Goal: Task Accomplishment & Management: Complete application form

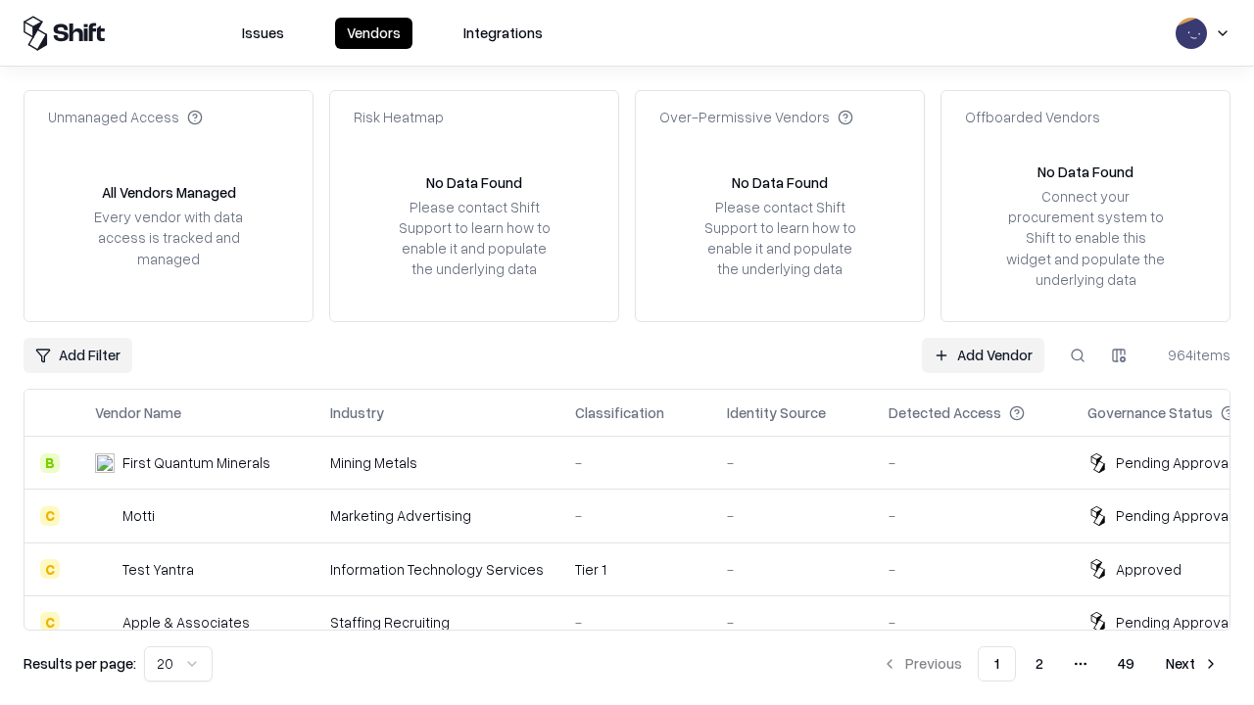
click at [983, 355] on link "Add Vendor" at bounding box center [983, 355] width 122 height 35
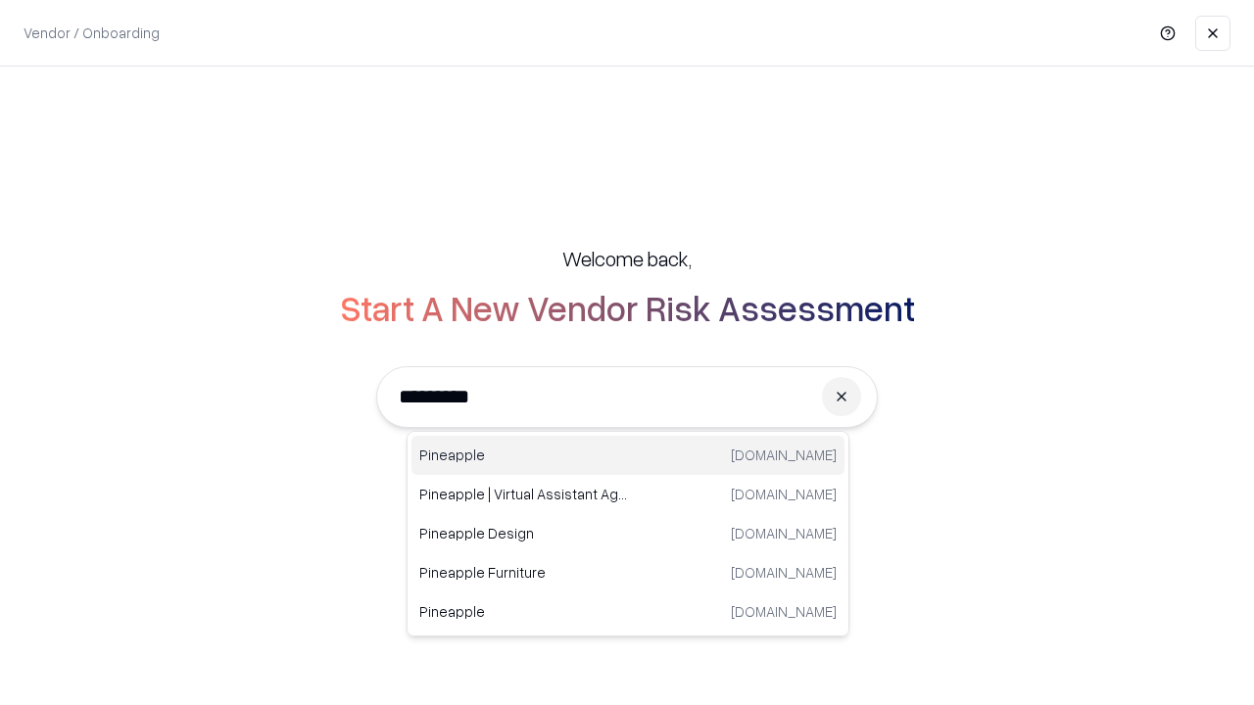
click at [628, 456] on div "Pineapple [DOMAIN_NAME]" at bounding box center [627, 455] width 433 height 39
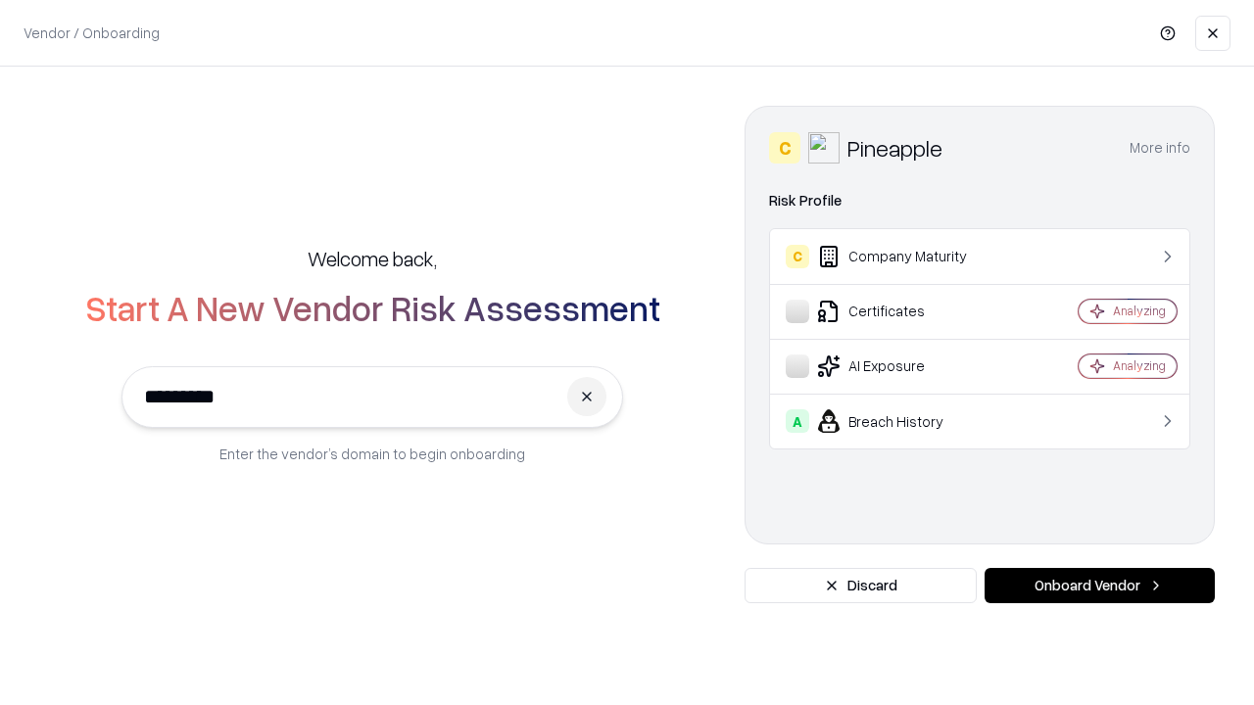
type input "*********"
click at [1099, 586] on button "Onboard Vendor" at bounding box center [1100, 585] width 230 height 35
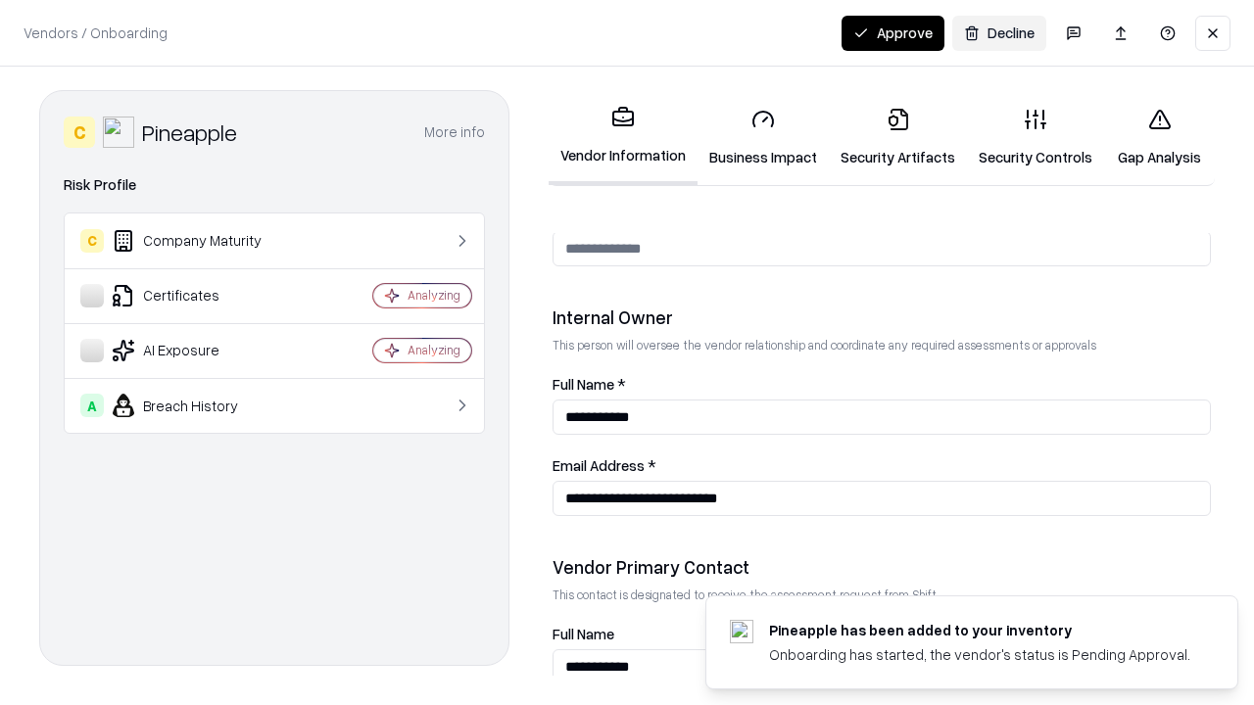
scroll to position [1015, 0]
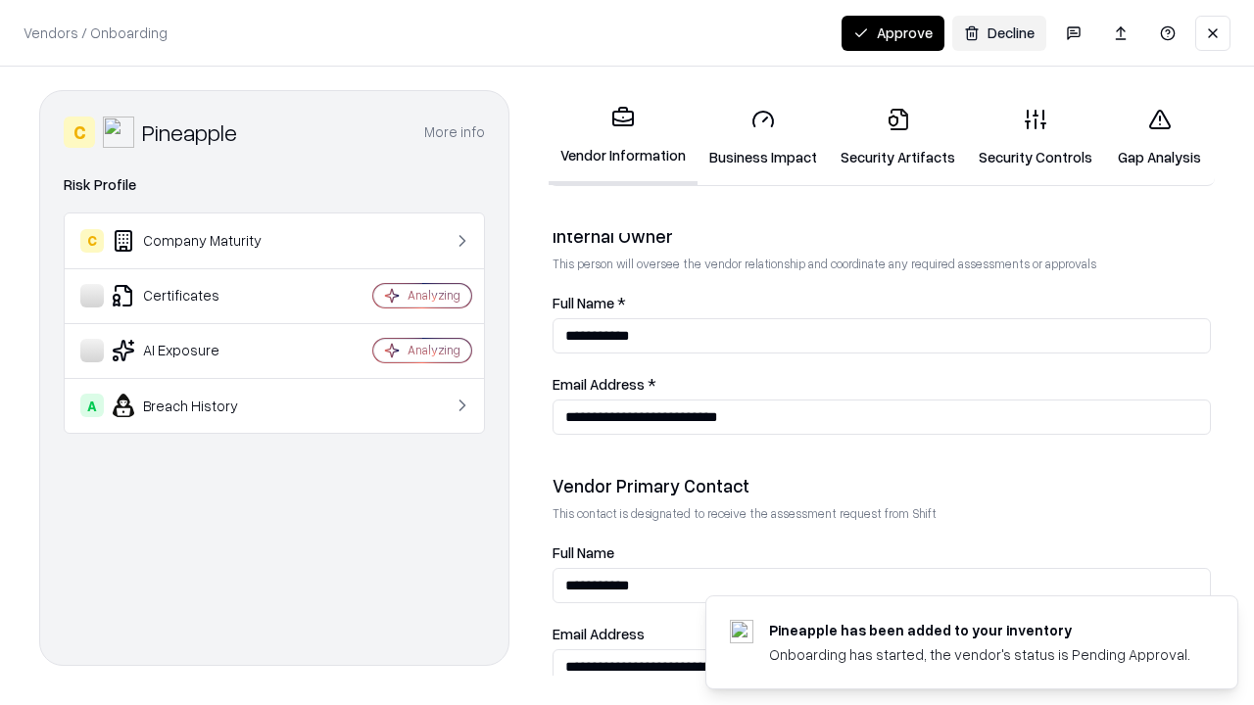
click at [897, 137] on link "Security Artifacts" at bounding box center [898, 137] width 138 height 91
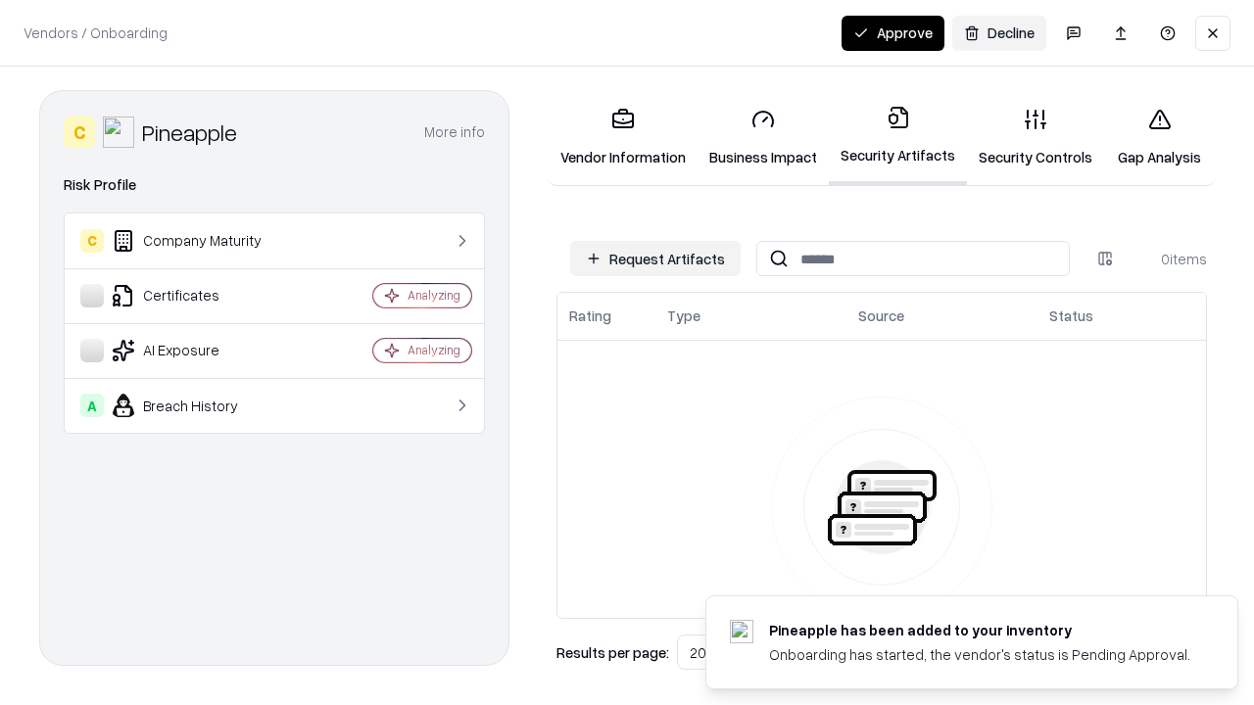
click at [655, 259] on button "Request Artifacts" at bounding box center [655, 258] width 170 height 35
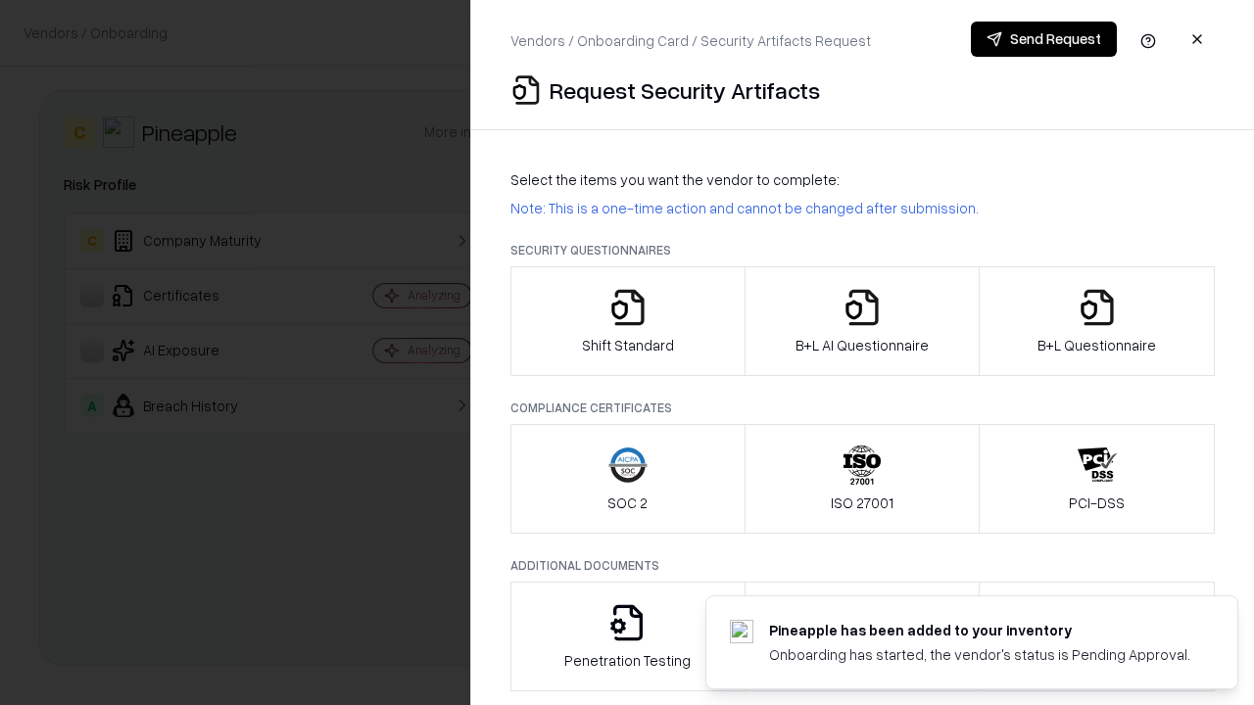
click at [1096, 321] on icon "button" at bounding box center [1097, 307] width 39 height 39
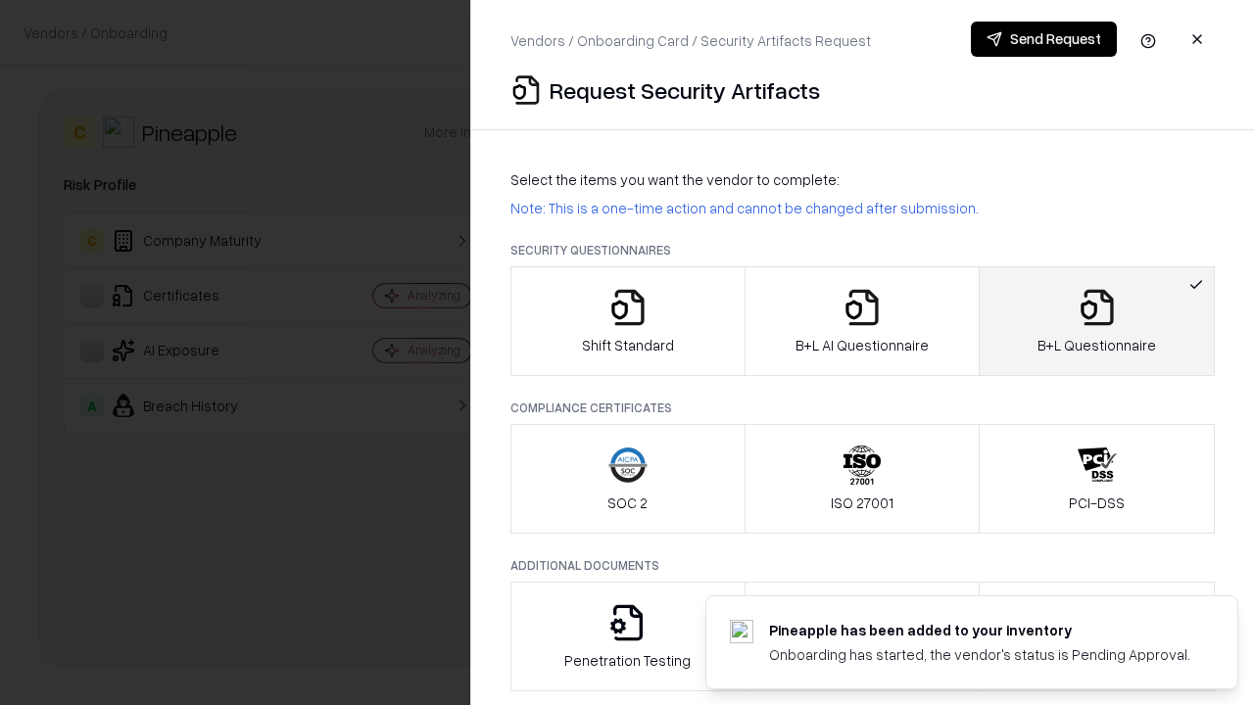
click at [861, 321] on icon "button" at bounding box center [862, 307] width 39 height 39
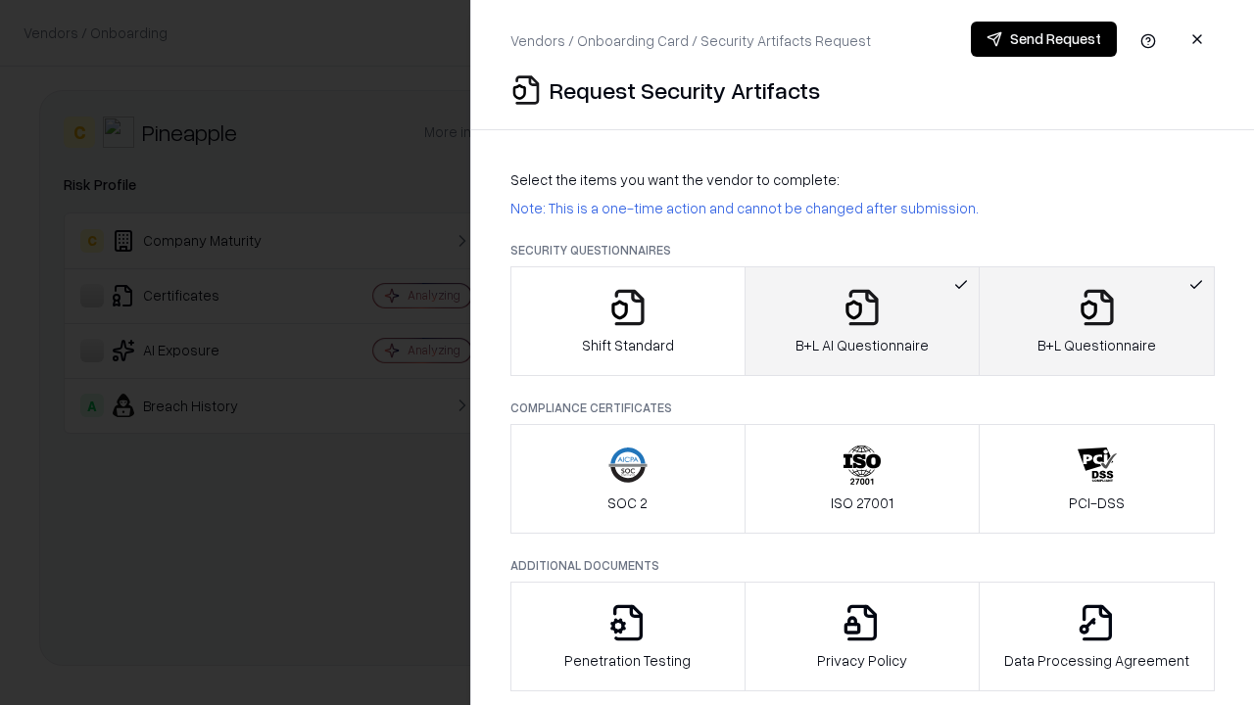
click at [1043, 39] on button "Send Request" at bounding box center [1044, 39] width 146 height 35
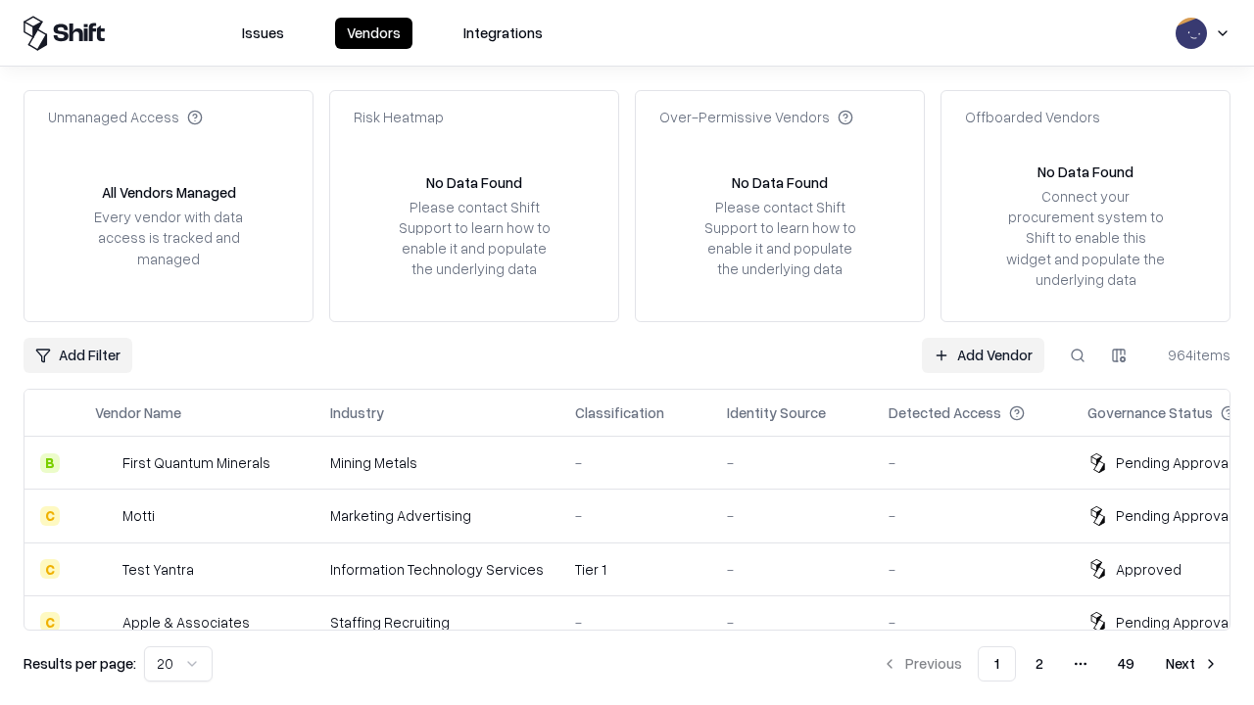
click at [1078, 355] on button at bounding box center [1077, 355] width 35 height 35
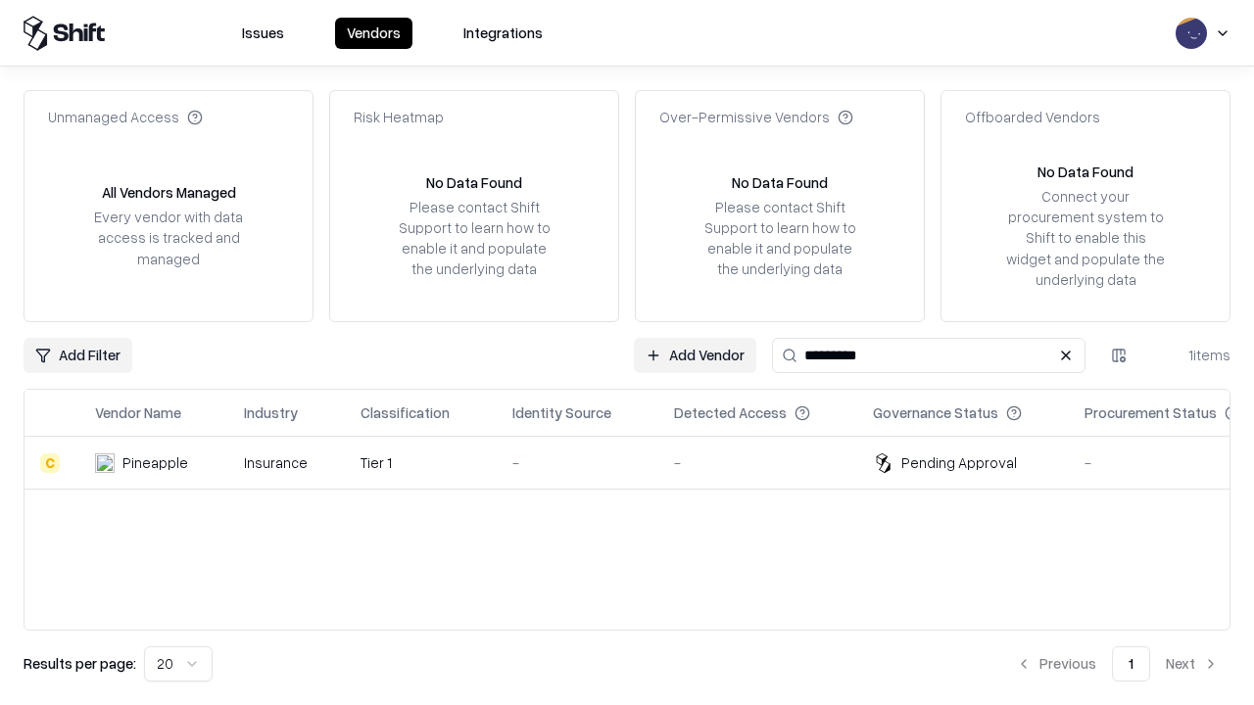
type input "*********"
click at [639, 462] on div "-" at bounding box center [577, 463] width 130 height 21
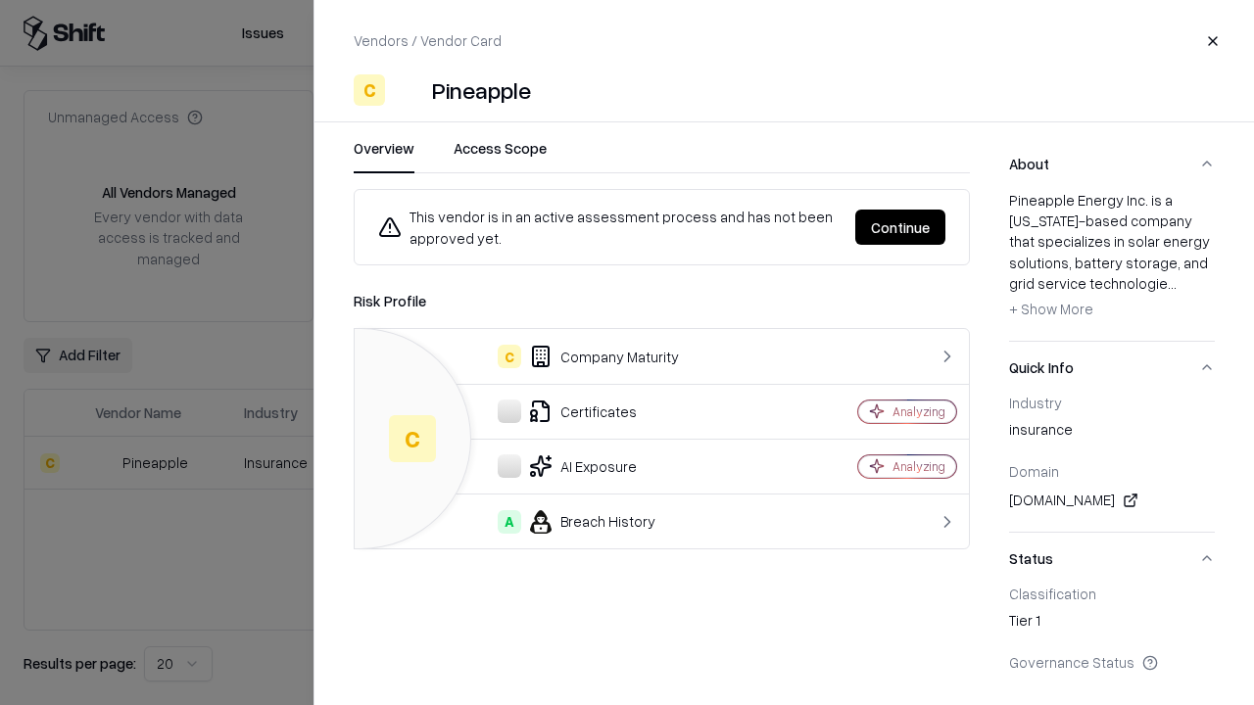
click at [900, 227] on button "Continue" at bounding box center [900, 227] width 90 height 35
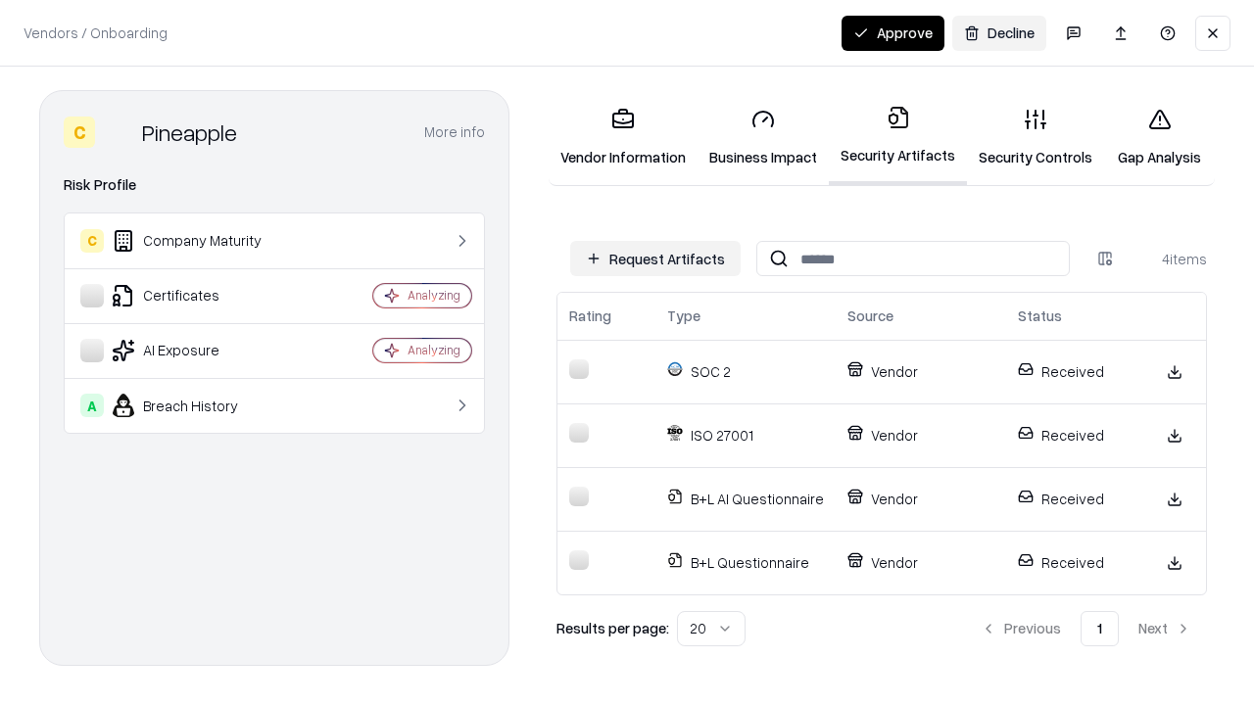
click at [893, 32] on button "Approve" at bounding box center [893, 33] width 103 height 35
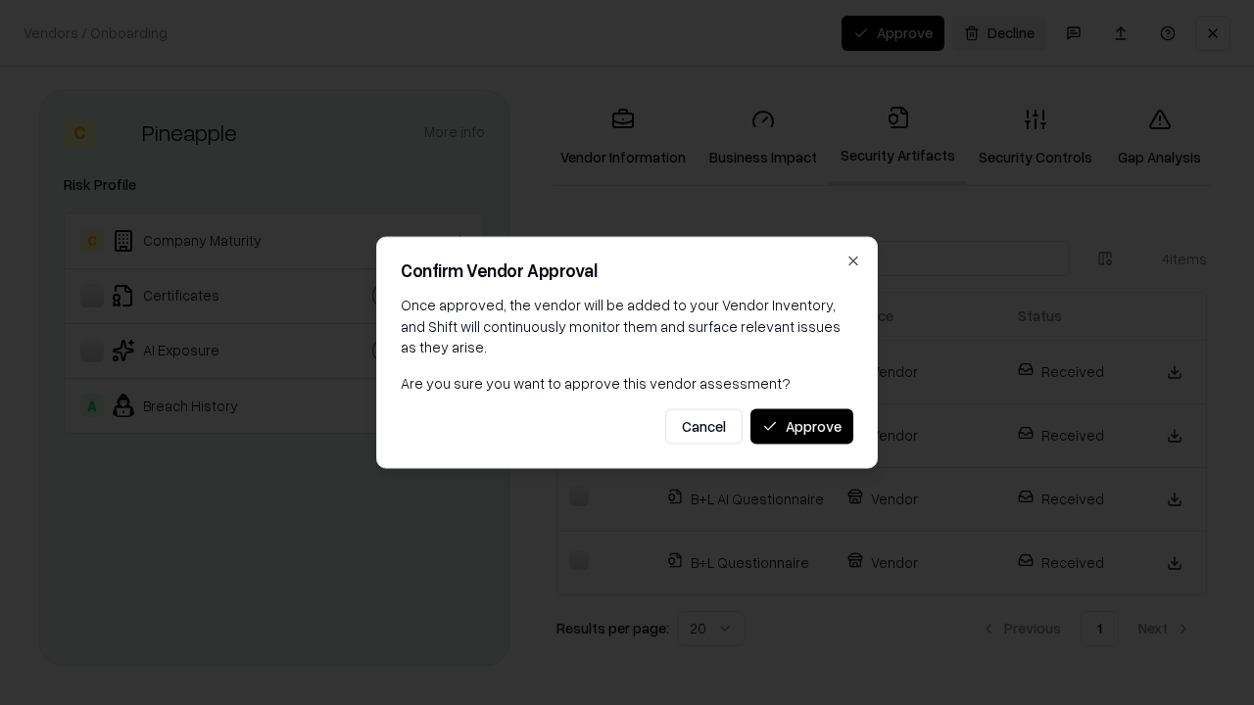
click at [801, 426] on button "Approve" at bounding box center [801, 426] width 103 height 35
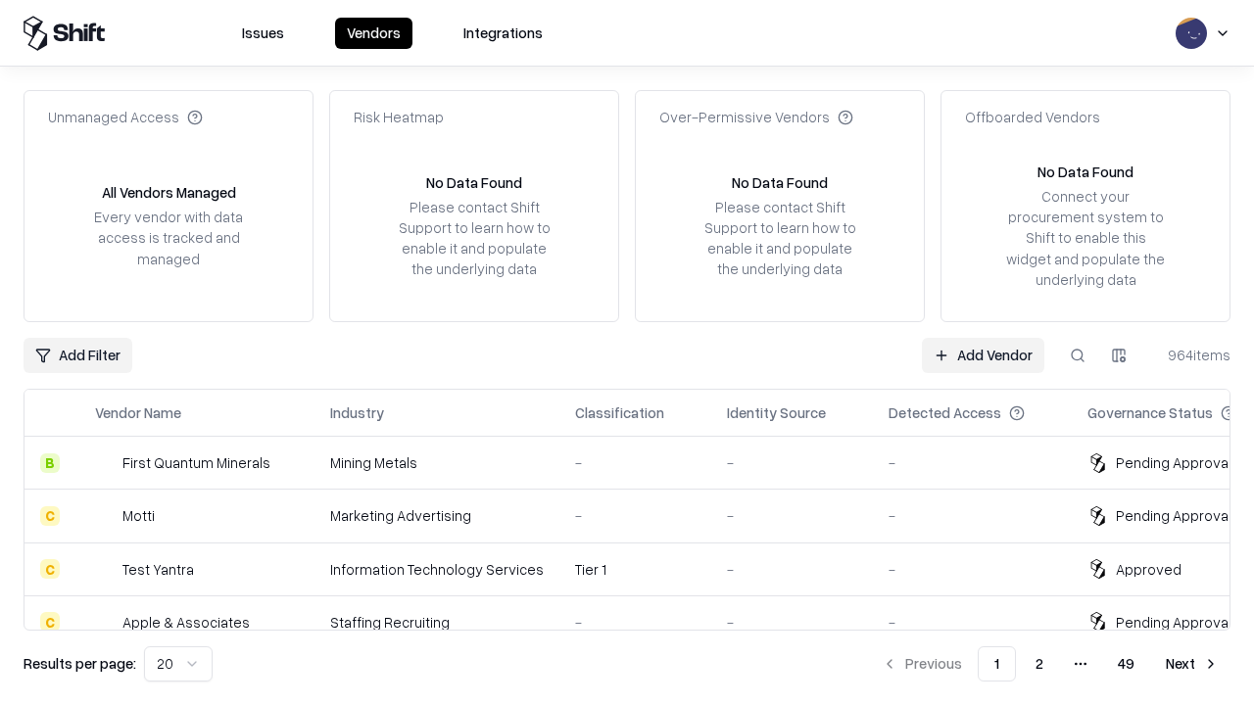
type input "*********"
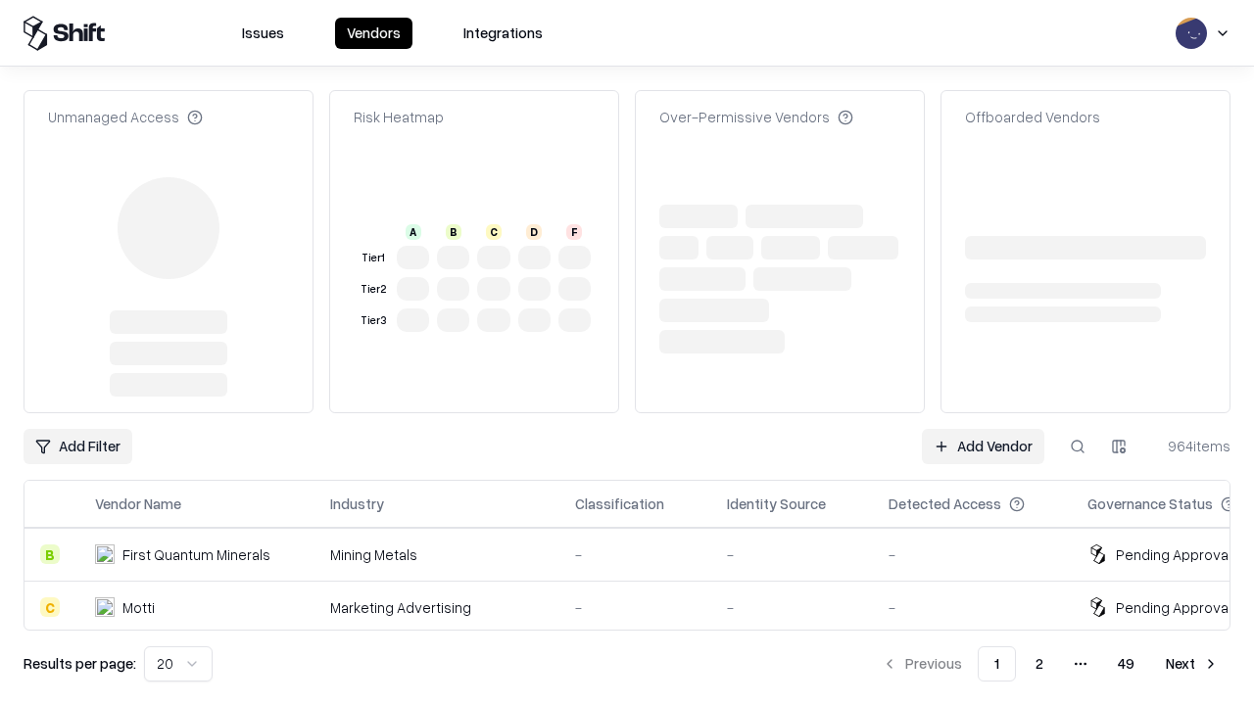
click at [983, 429] on link "Add Vendor" at bounding box center [983, 446] width 122 height 35
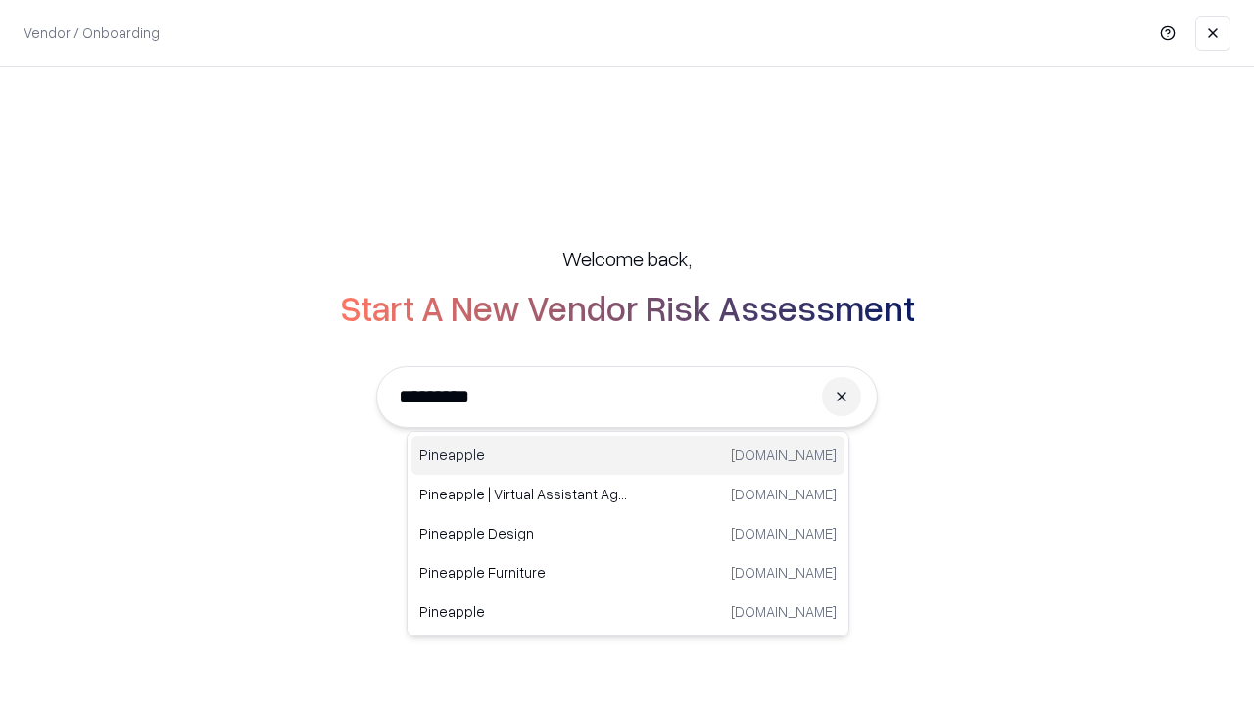
click at [628, 456] on div "Pineapple [DOMAIN_NAME]" at bounding box center [627, 455] width 433 height 39
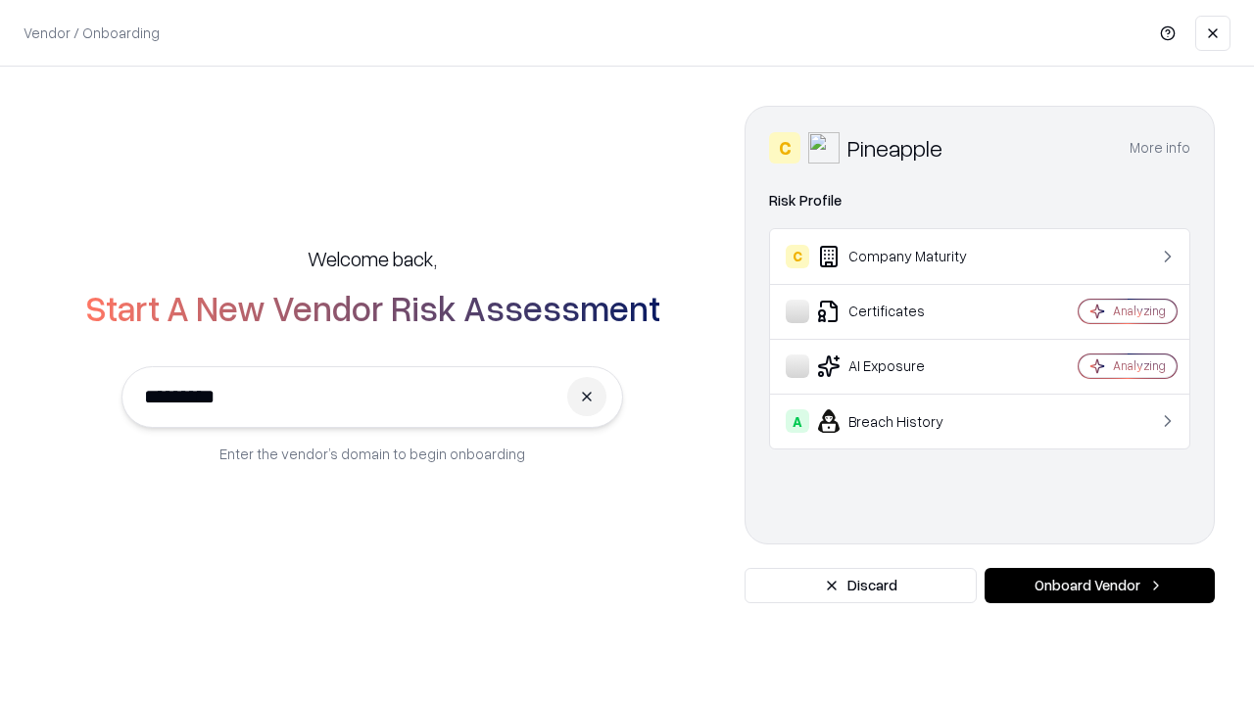
type input "*********"
click at [1099, 586] on button "Onboard Vendor" at bounding box center [1100, 585] width 230 height 35
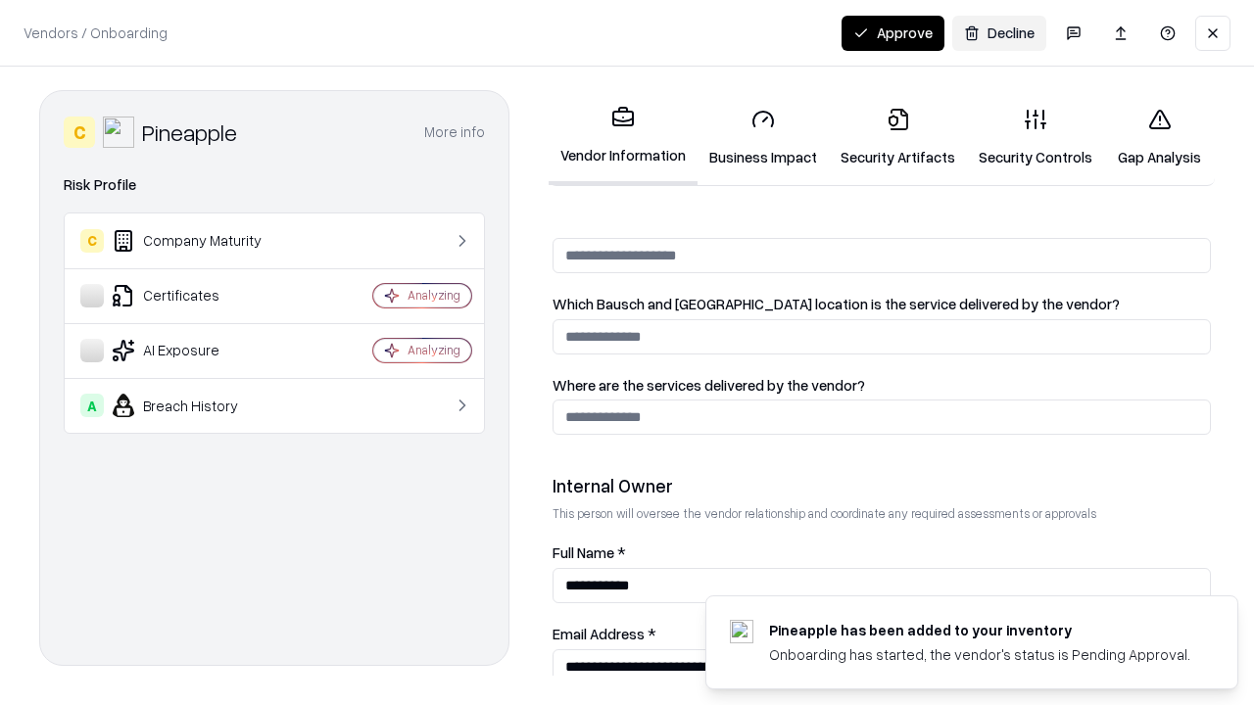
scroll to position [1015, 0]
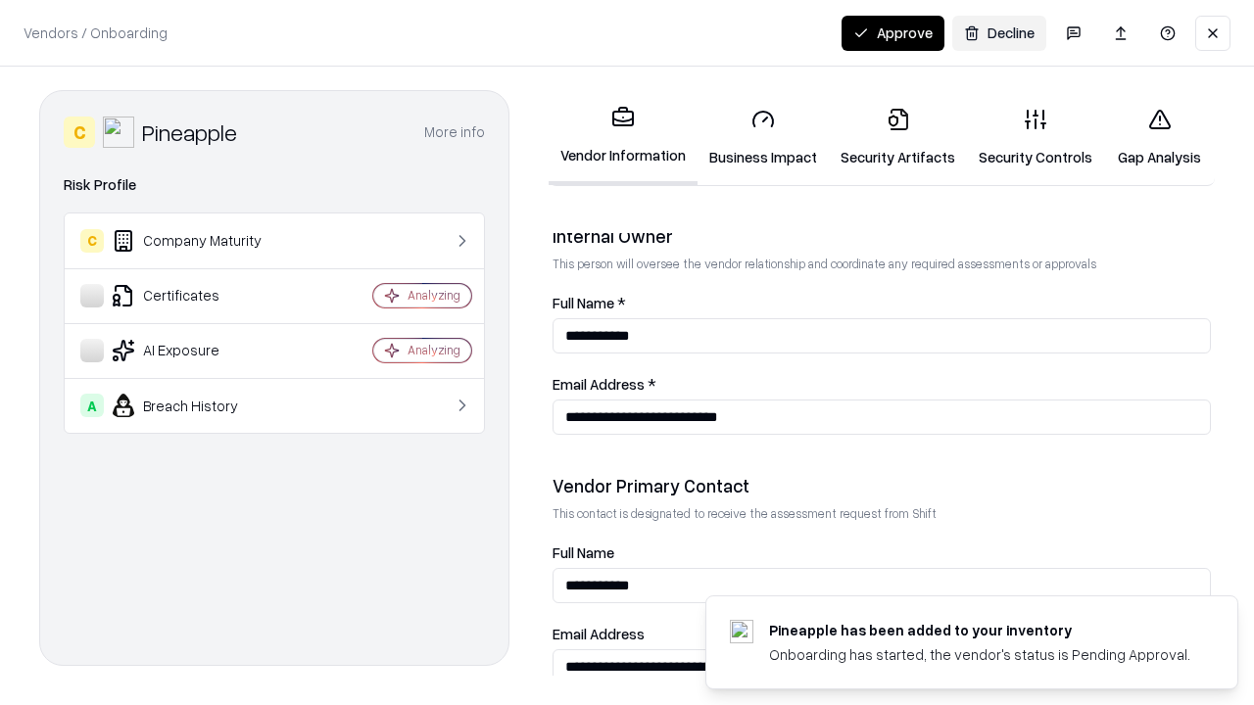
click at [893, 32] on button "Approve" at bounding box center [893, 33] width 103 height 35
